Goal: Task Accomplishment & Management: Use online tool/utility

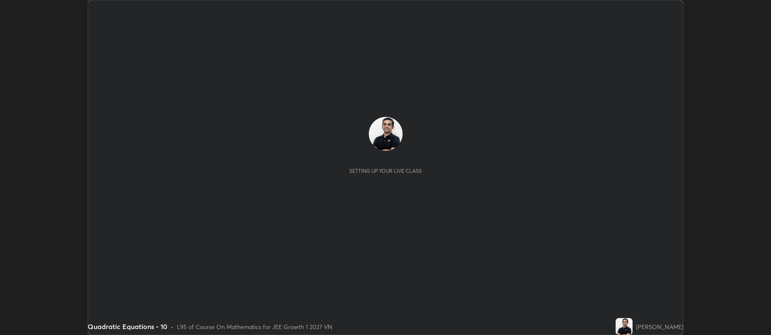
scroll to position [335, 770]
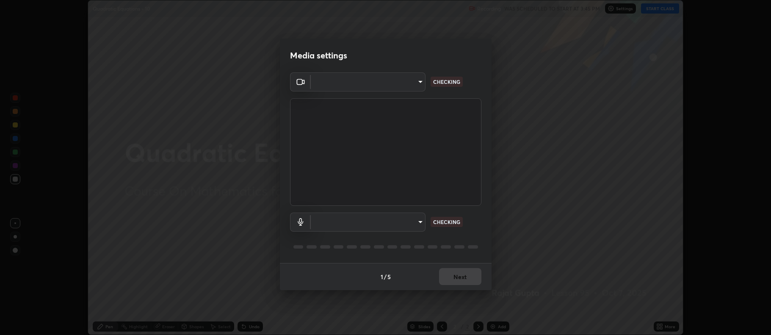
type input "ff6c2ab0558fce6a6a82d7d5f90cca75b578d0ecce094995c07ad100423c80ec"
type input "badd80ea7fbad1d8a72a520f29b78ead89bb293df12f863f6ab2c23ec585b874"
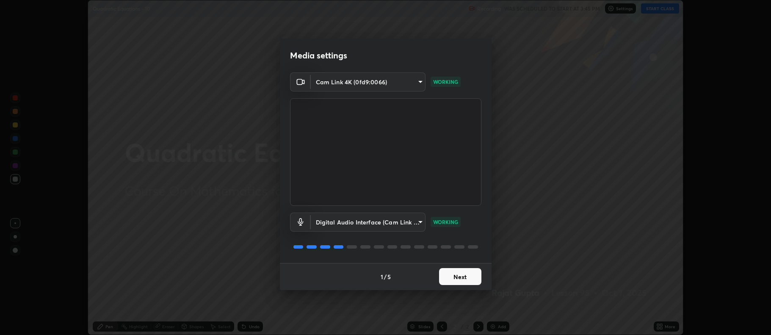
click at [461, 272] on button "Next" at bounding box center [460, 276] width 42 height 17
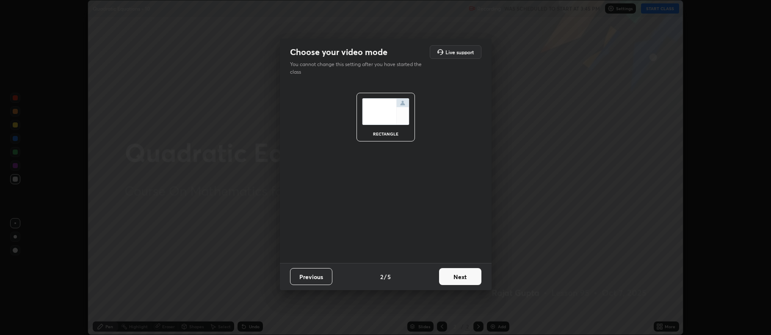
click at [464, 276] on button "Next" at bounding box center [460, 276] width 42 height 17
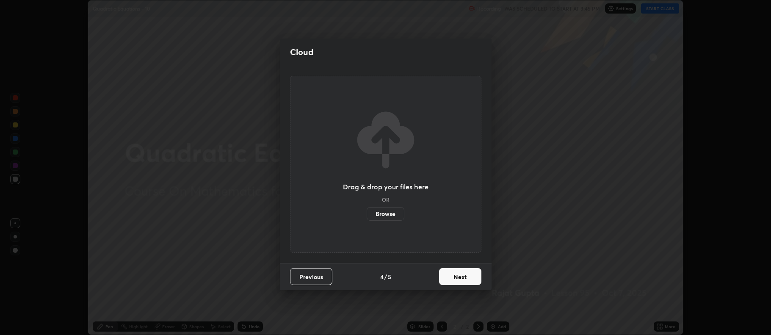
click at [462, 276] on button "Next" at bounding box center [460, 276] width 42 height 17
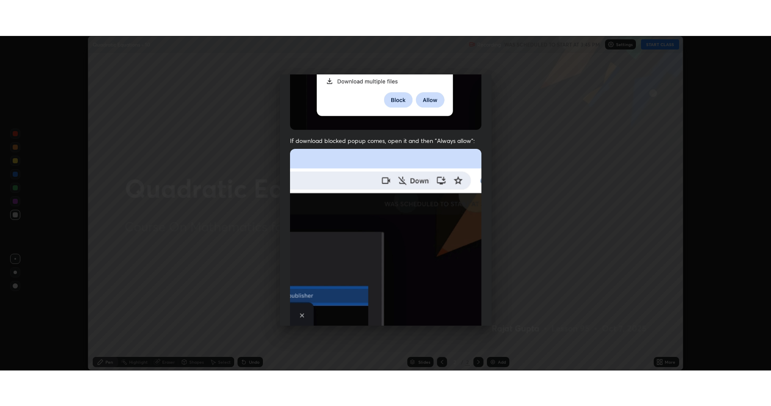
scroll to position [172, 0]
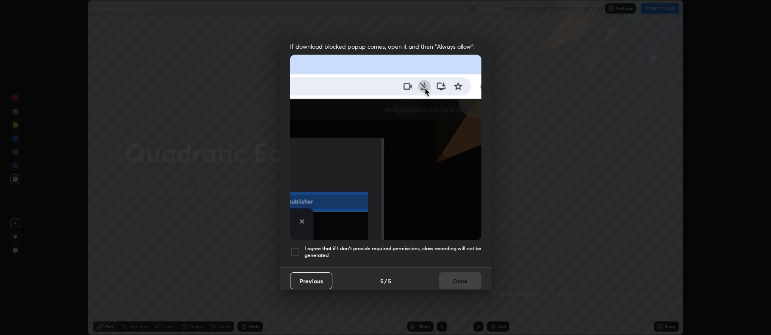
click at [414, 248] on h5 "I agree that if I don't provide required permissions, class recording will not …" at bounding box center [392, 251] width 177 height 13
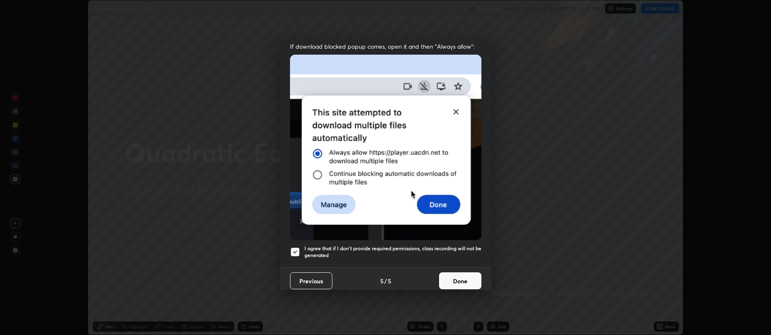
click at [460, 281] on button "Done" at bounding box center [460, 280] width 42 height 17
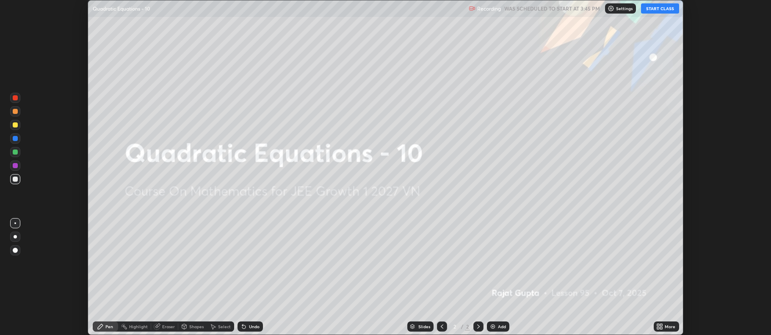
click at [498, 327] on div "Add" at bounding box center [502, 326] width 8 height 4
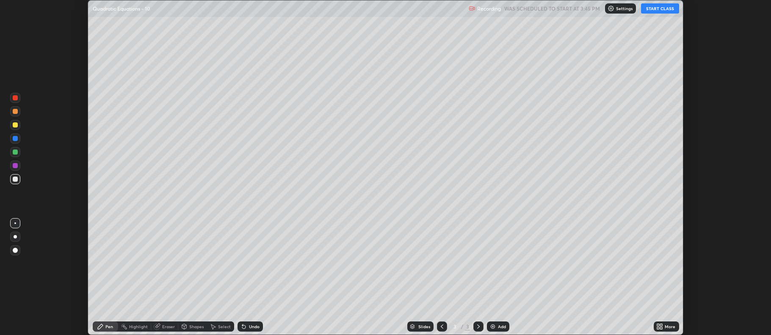
click at [661, 9] on button "START CLASS" at bounding box center [660, 8] width 38 height 10
click at [668, 326] on div "More" at bounding box center [670, 326] width 11 height 4
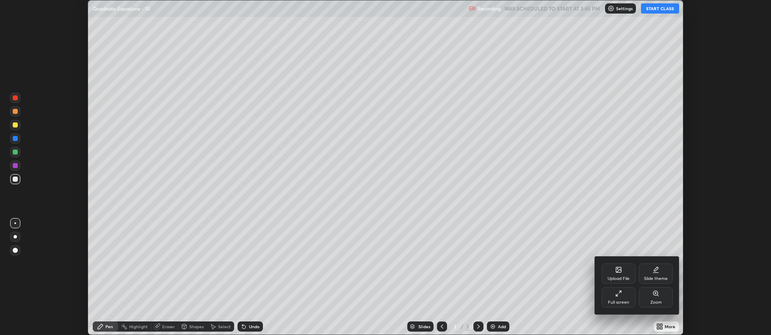
click at [625, 303] on div "Full screen" at bounding box center [618, 302] width 21 height 4
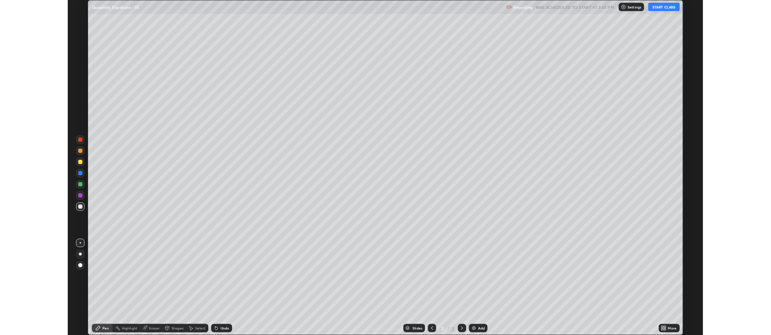
scroll to position [406, 771]
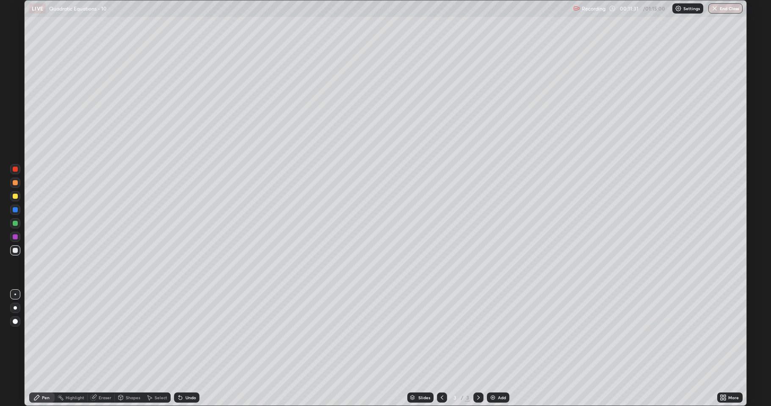
click at [192, 334] on div "Undo" at bounding box center [186, 398] width 25 height 10
click at [192, 334] on div "Undo" at bounding box center [190, 398] width 11 height 4
click at [191, 334] on div "Undo" at bounding box center [190, 398] width 11 height 4
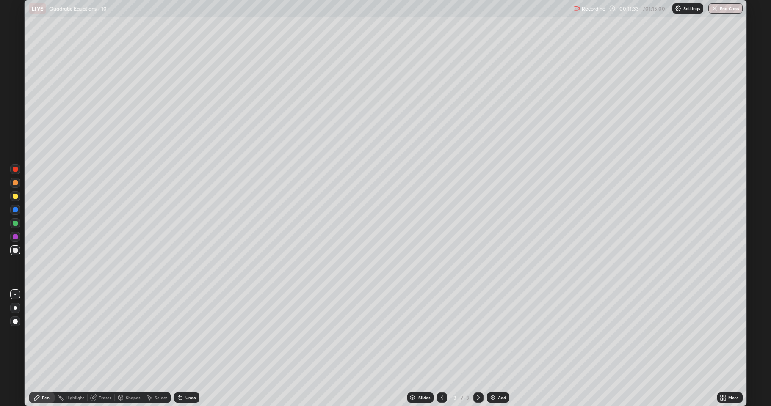
click at [191, 334] on div "Undo" at bounding box center [186, 398] width 25 height 10
click at [190, 334] on div "Undo" at bounding box center [190, 398] width 11 height 4
click at [169, 334] on div "Select" at bounding box center [156, 398] width 27 height 10
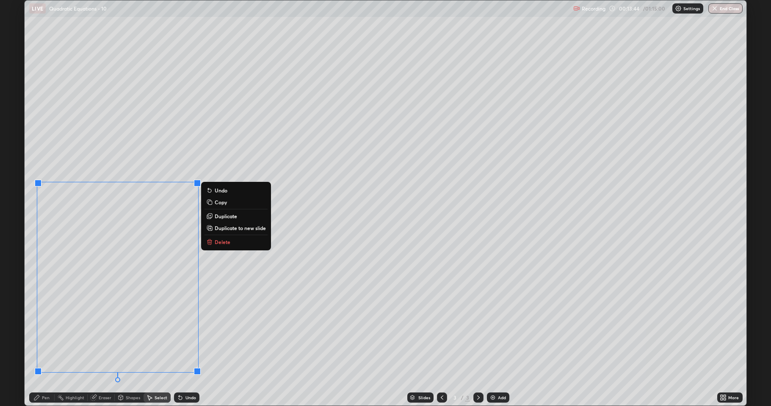
click at [250, 247] on div "0 ° Undo Copy Duplicate Duplicate to new slide Delete" at bounding box center [386, 202] width 722 height 405
click at [45, 334] on div "Pen" at bounding box center [46, 398] width 8 height 4
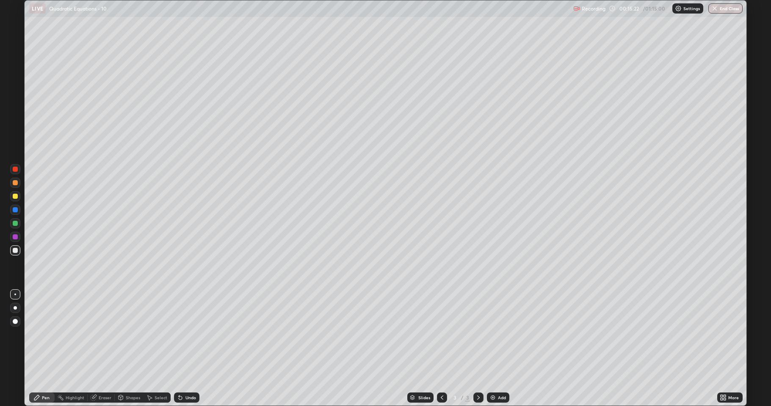
click at [187, 334] on div "Undo" at bounding box center [186, 398] width 25 height 10
click at [15, 196] on div at bounding box center [15, 196] width 5 height 5
click at [17, 247] on div at bounding box center [15, 250] width 10 height 10
click at [496, 334] on div "Add" at bounding box center [498, 398] width 22 height 10
click at [499, 334] on div "Add" at bounding box center [502, 398] width 8 height 4
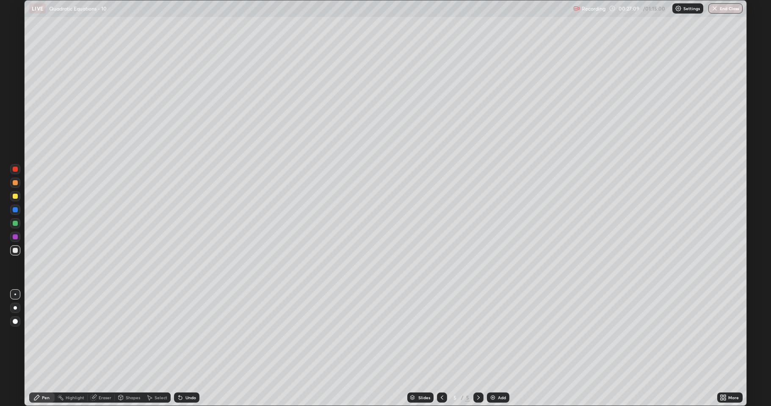
click at [501, 334] on div "Add" at bounding box center [498, 398] width 22 height 10
click at [106, 334] on div "Eraser" at bounding box center [101, 398] width 27 height 10
click at [19, 334] on div at bounding box center [15, 369] width 10 height 10
click at [40, 334] on icon at bounding box center [36, 397] width 7 height 7
click at [188, 334] on div "Undo" at bounding box center [186, 398] width 25 height 10
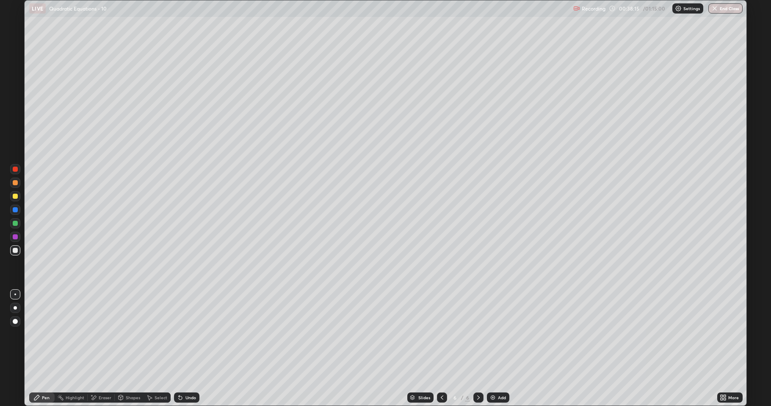
click at [191, 334] on div "Undo" at bounding box center [190, 398] width 11 height 4
click at [94, 334] on icon at bounding box center [94, 398] width 5 height 4
click at [43, 334] on div "Pen" at bounding box center [46, 398] width 8 height 4
click at [183, 334] on div "Undo" at bounding box center [186, 398] width 25 height 10
click at [184, 334] on div "Undo" at bounding box center [186, 398] width 25 height 10
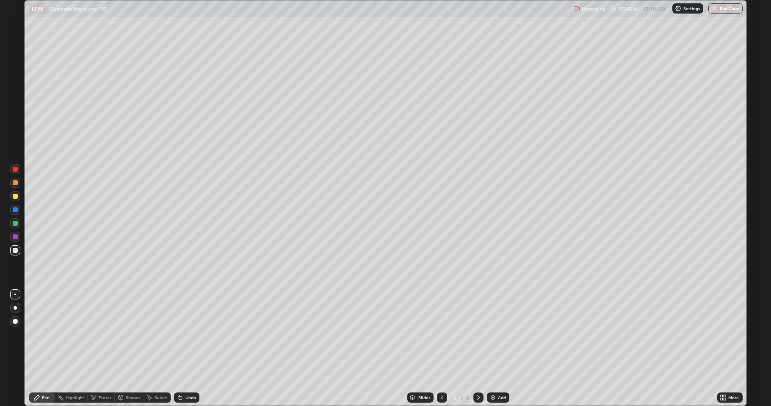
click at [185, 334] on div "Undo" at bounding box center [186, 398] width 25 height 10
click at [184, 334] on div "Undo" at bounding box center [186, 398] width 25 height 10
click at [186, 334] on div "Undo" at bounding box center [186, 398] width 25 height 10
click at [185, 334] on div "Undo" at bounding box center [190, 398] width 11 height 4
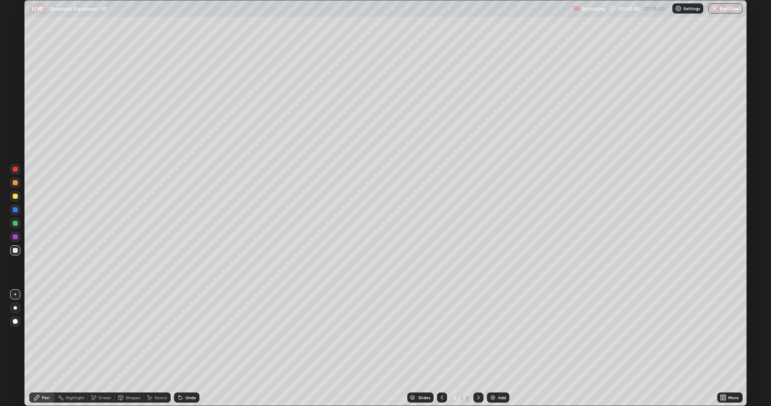
click at [184, 334] on div "Undo" at bounding box center [186, 398] width 25 height 10
click at [501, 334] on div "Add" at bounding box center [498, 398] width 22 height 10
click at [186, 334] on div "Undo" at bounding box center [190, 398] width 11 height 4
click at [190, 334] on div "Undo" at bounding box center [190, 398] width 11 height 4
click at [504, 334] on div "Add" at bounding box center [498, 398] width 22 height 10
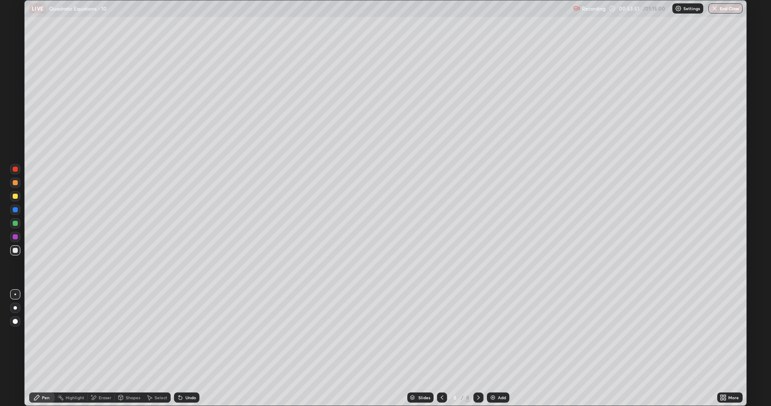
click at [190, 334] on div "Undo" at bounding box center [190, 398] width 11 height 4
click at [102, 334] on div "Eraser" at bounding box center [105, 398] width 13 height 4
click at [34, 334] on icon at bounding box center [36, 397] width 7 height 7
click at [185, 334] on div "Undo" at bounding box center [190, 398] width 11 height 4
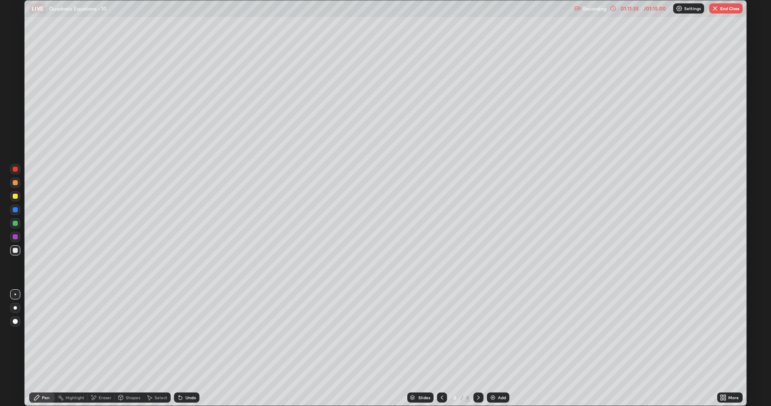
click at [733, 6] on button "End Class" at bounding box center [725, 8] width 33 height 10
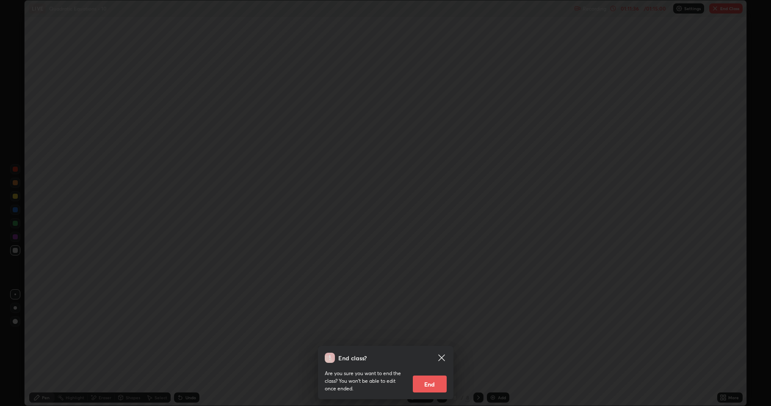
click at [432, 334] on button "End" at bounding box center [430, 384] width 34 height 17
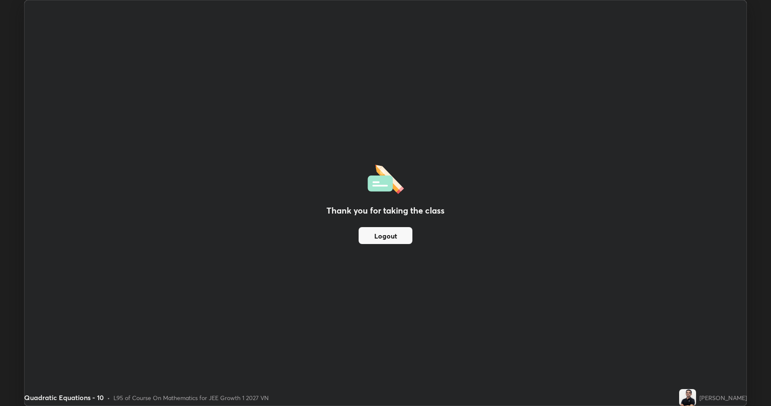
click at [388, 235] on button "Logout" at bounding box center [386, 235] width 54 height 17
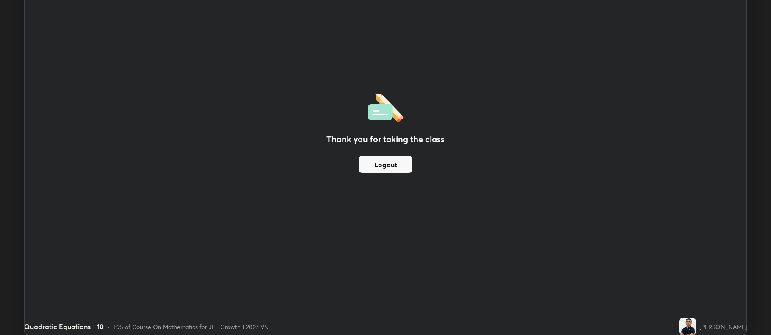
scroll to position [41991, 41555]
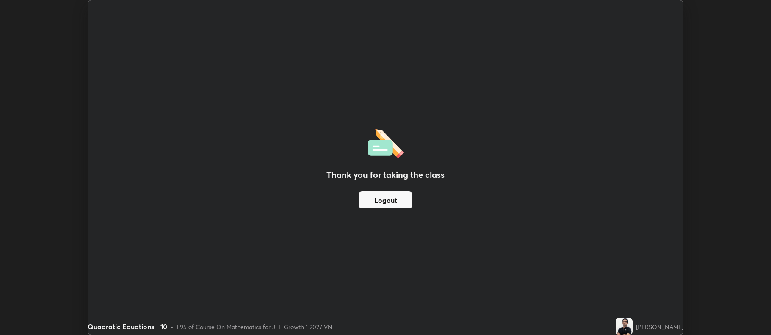
click at [386, 192] on button "Logout" at bounding box center [386, 199] width 54 height 17
click at [342, 59] on div "Thank you for taking the class Logout" at bounding box center [385, 167] width 594 height 334
